Goal: Use online tool/utility

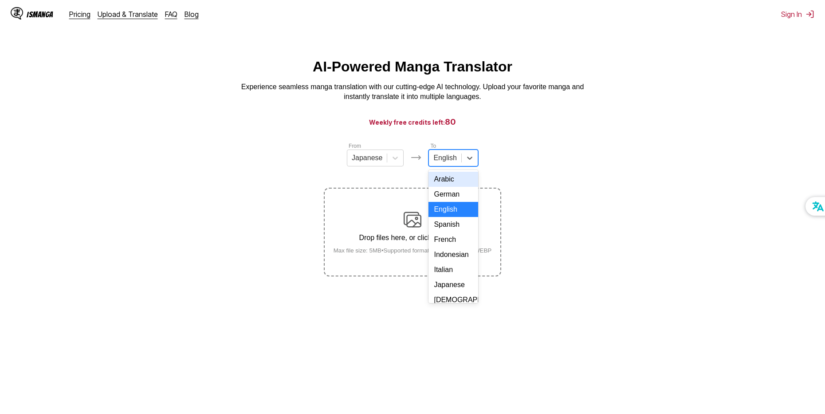
click at [453, 155] on div "English" at bounding box center [445, 157] width 32 height 13
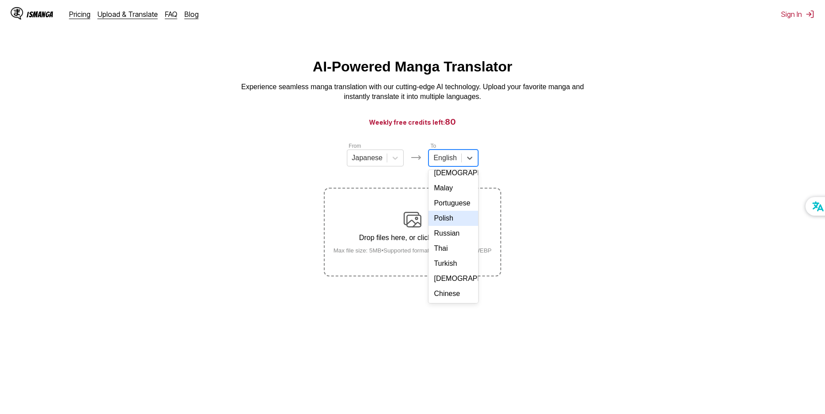
scroll to position [149, 0]
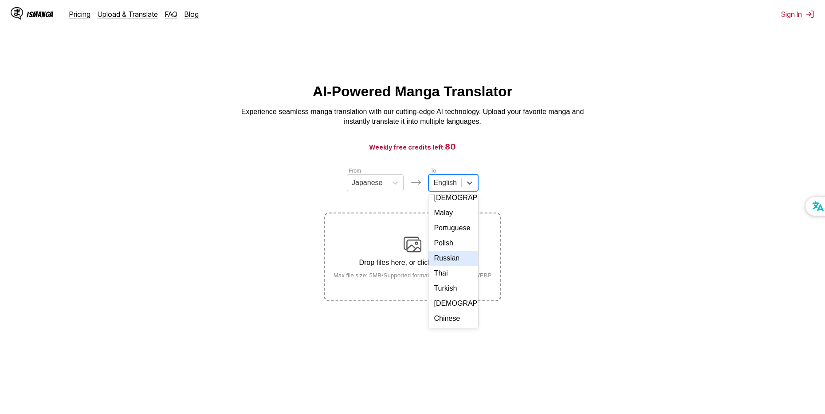
click at [451, 251] on div "Russian" at bounding box center [452, 258] width 49 height 15
click at [412, 247] on img at bounding box center [412, 244] width 18 height 18
click at [0, 0] on input "Drop files here, or click to browse. Max file size: 5MB • Supported formats: JP…" at bounding box center [0, 0] width 0 height 0
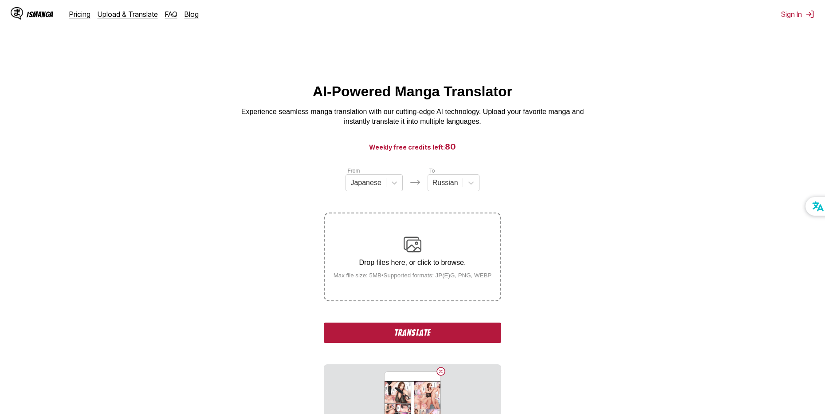
click at [431, 326] on button "Translate" at bounding box center [412, 332] width 177 height 20
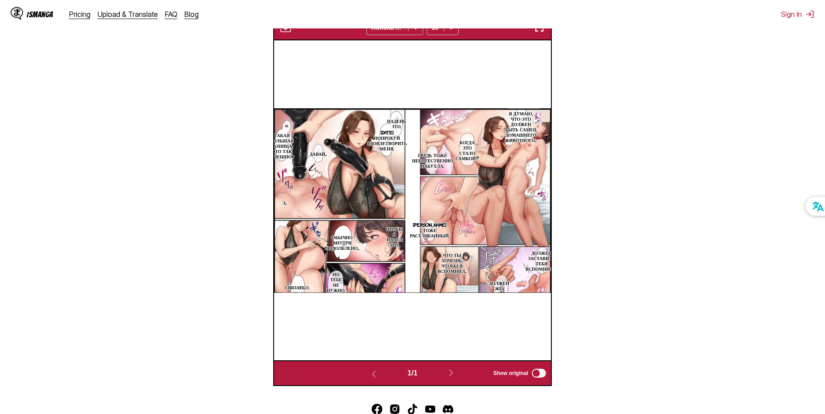
scroll to position [275, 0]
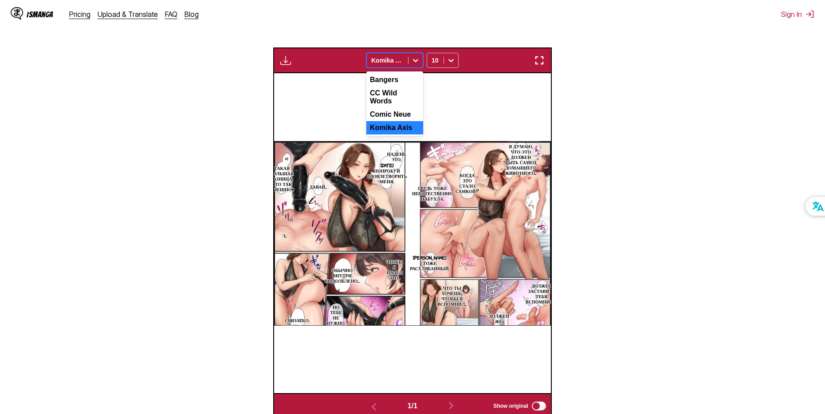
click at [375, 60] on div at bounding box center [387, 60] width 32 height 9
click at [386, 81] on div "Bangers" at bounding box center [394, 79] width 57 height 13
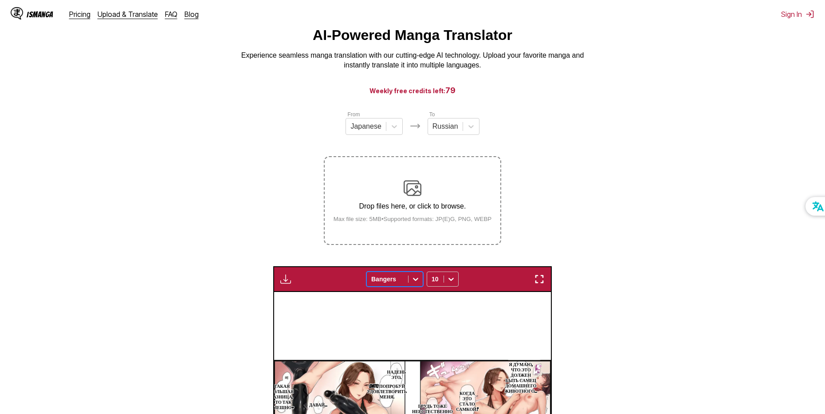
scroll to position [53, 0]
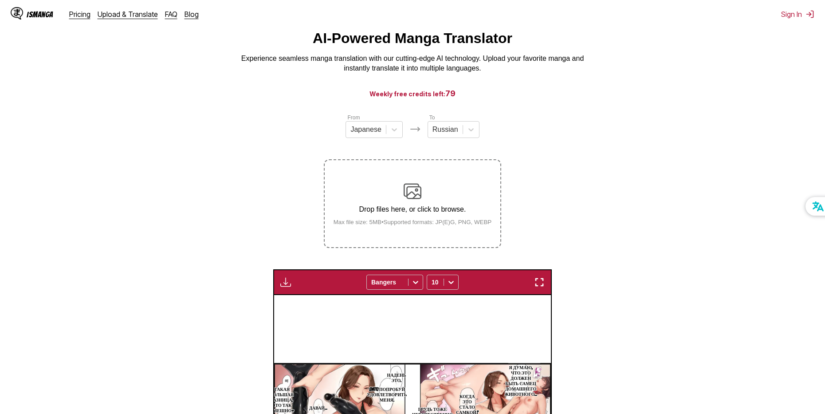
click at [440, 192] on div "Drop files here, or click to browse. Max file size: 5MB • Supported formats: JP…" at bounding box center [412, 203] width 172 height 43
click at [0, 0] on input "Drop files here, or click to browse. Max file size: 5MB • Supported formats: JP…" at bounding box center [0, 0] width 0 height 0
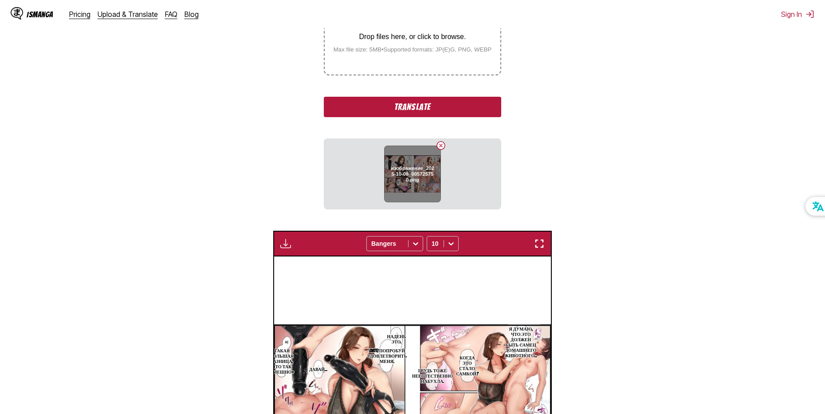
scroll to position [231, 0]
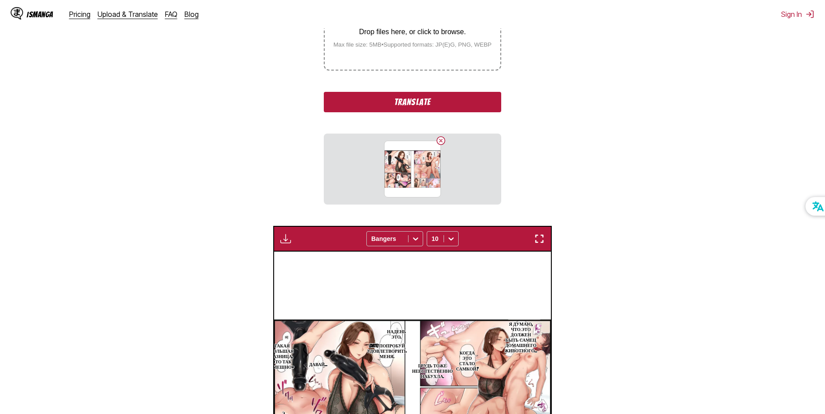
click at [434, 105] on button "Translate" at bounding box center [412, 102] width 177 height 20
